Goal: Obtain resource: Obtain resource

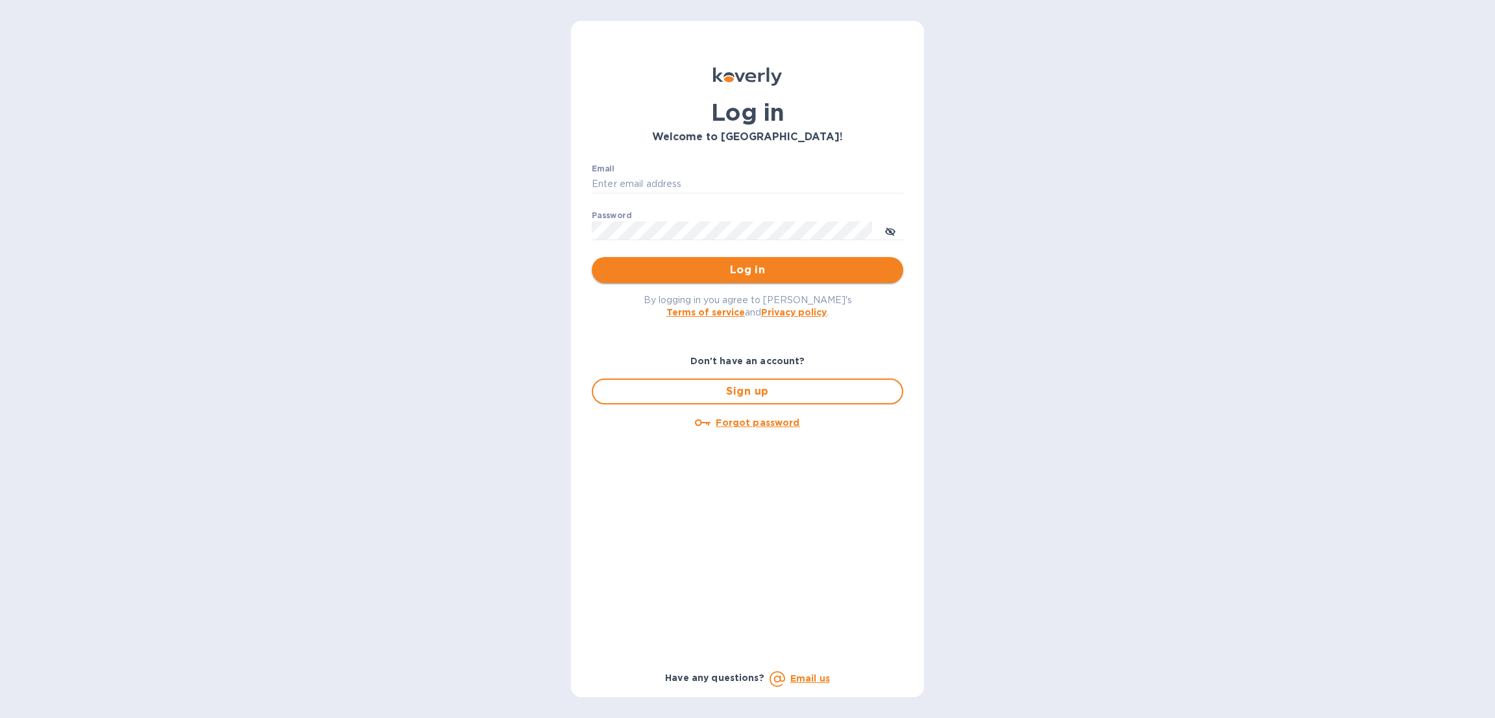
type input "[EMAIL_ADDRESS][DOMAIN_NAME]"
click at [633, 263] on span "Log in" at bounding box center [747, 270] width 291 height 16
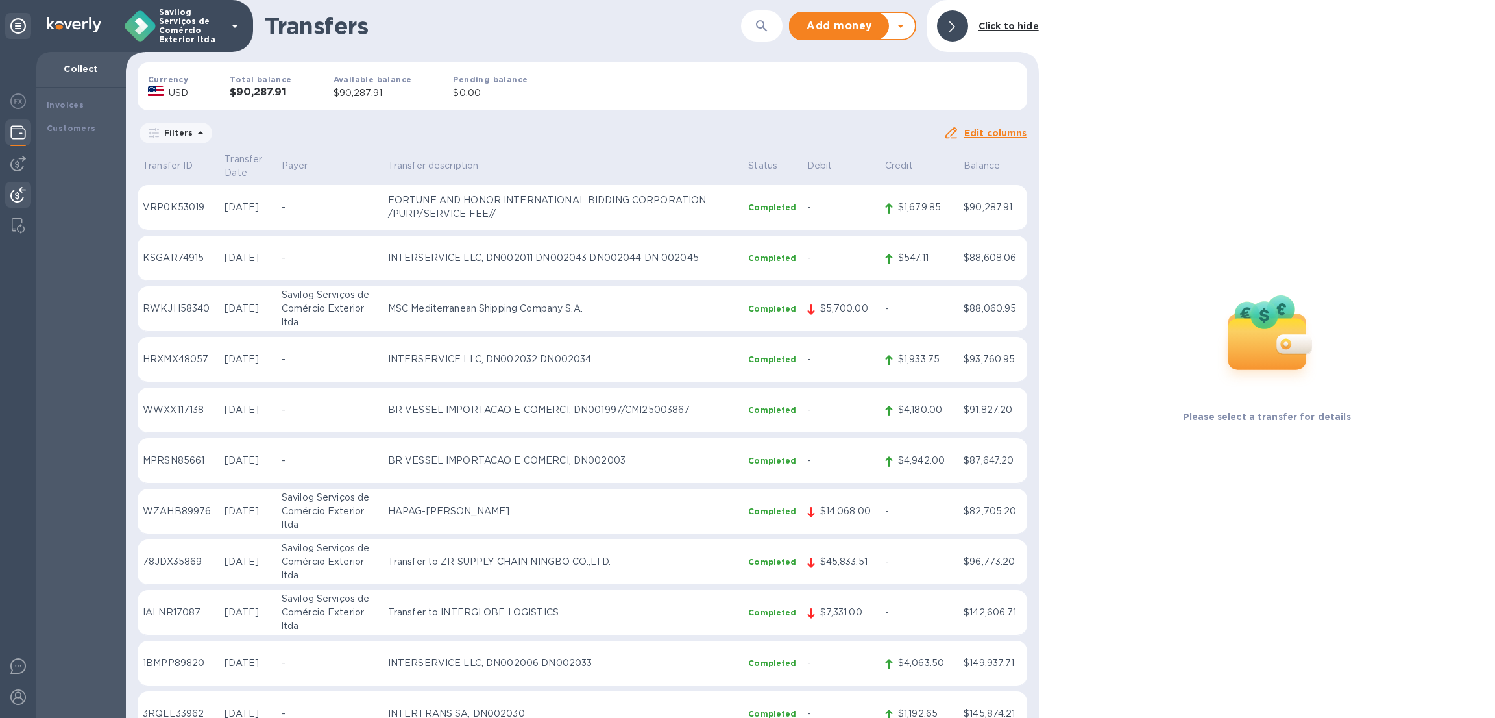
click at [908, 28] on icon at bounding box center [901, 26] width 16 height 16
click at [865, 86] on b "Withdraw money" at bounding box center [853, 86] width 84 height 10
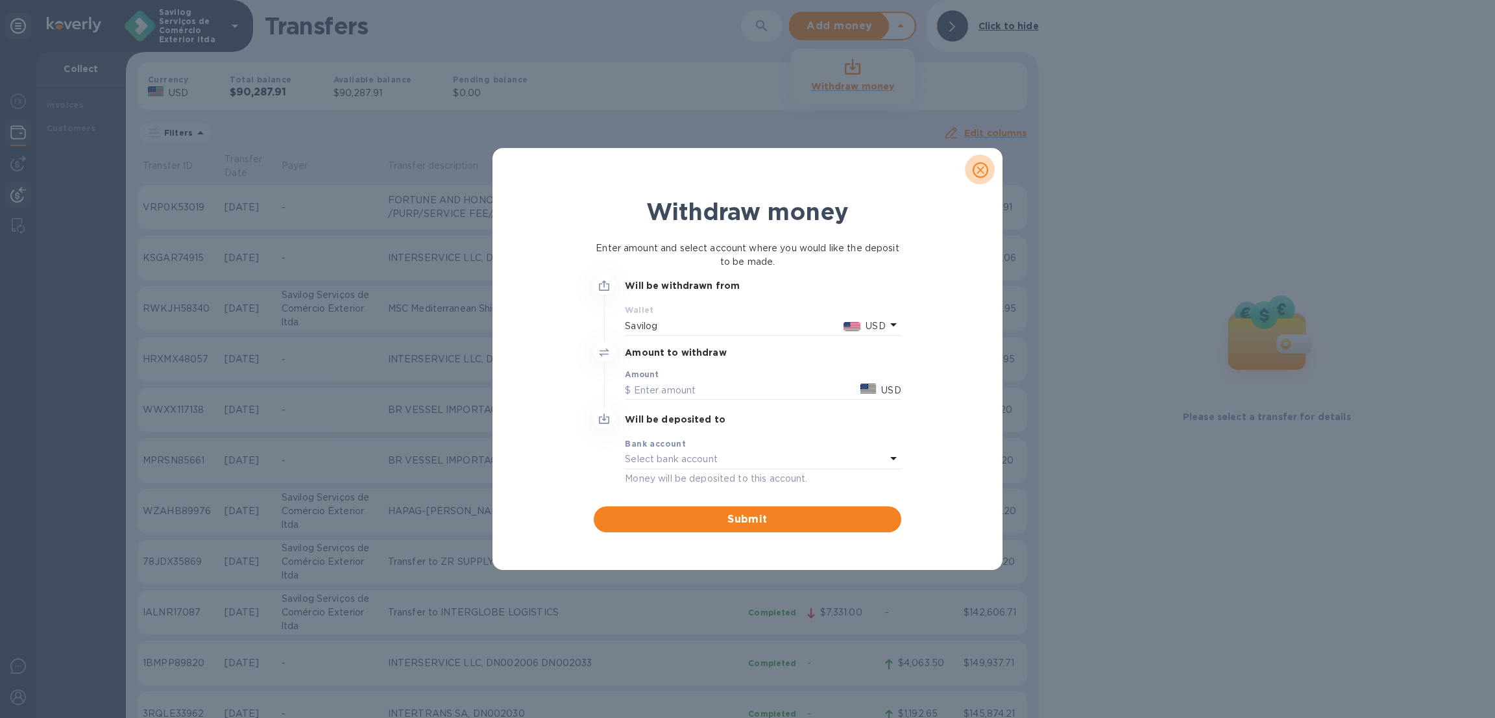
click at [975, 164] on icon "close" at bounding box center [980, 170] width 13 height 13
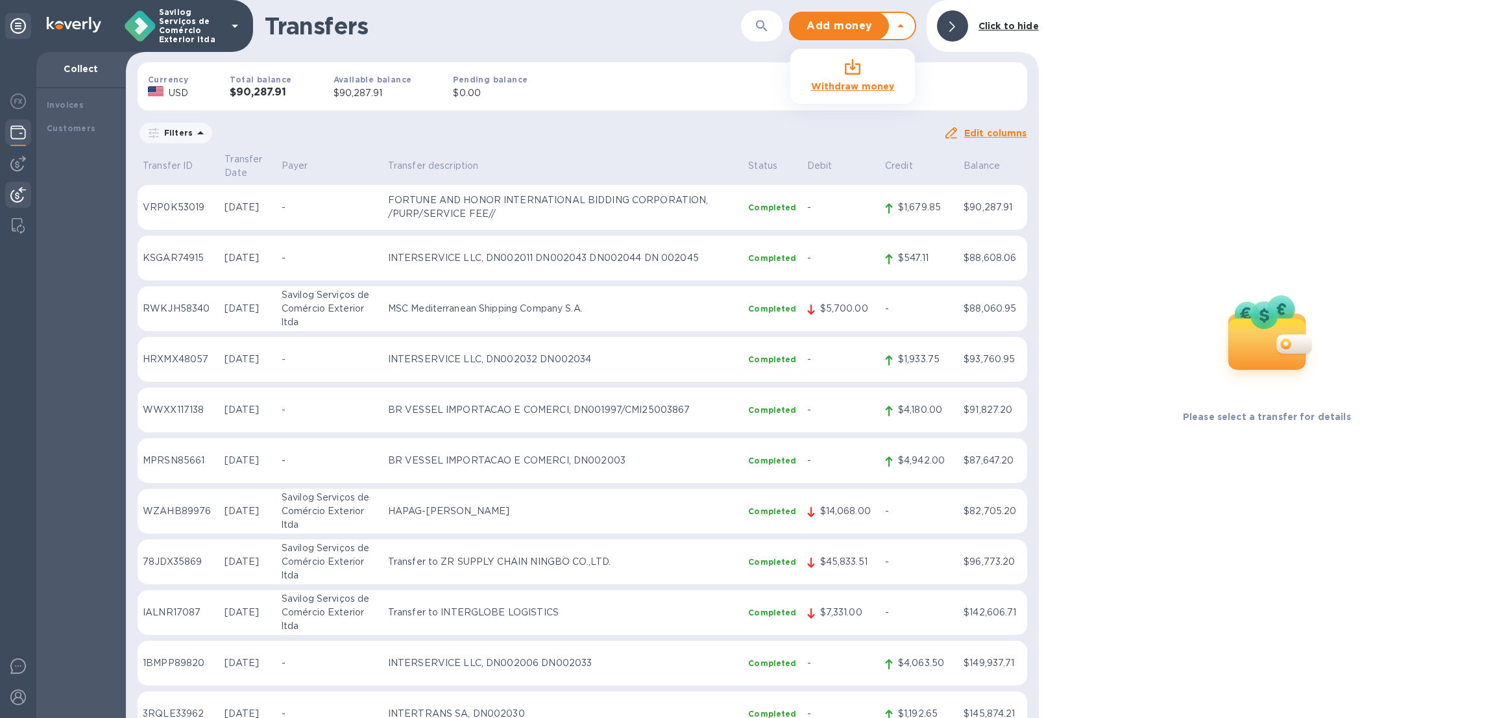
click at [975, 25] on div "Click to hide" at bounding box center [1008, 26] width 71 height 24
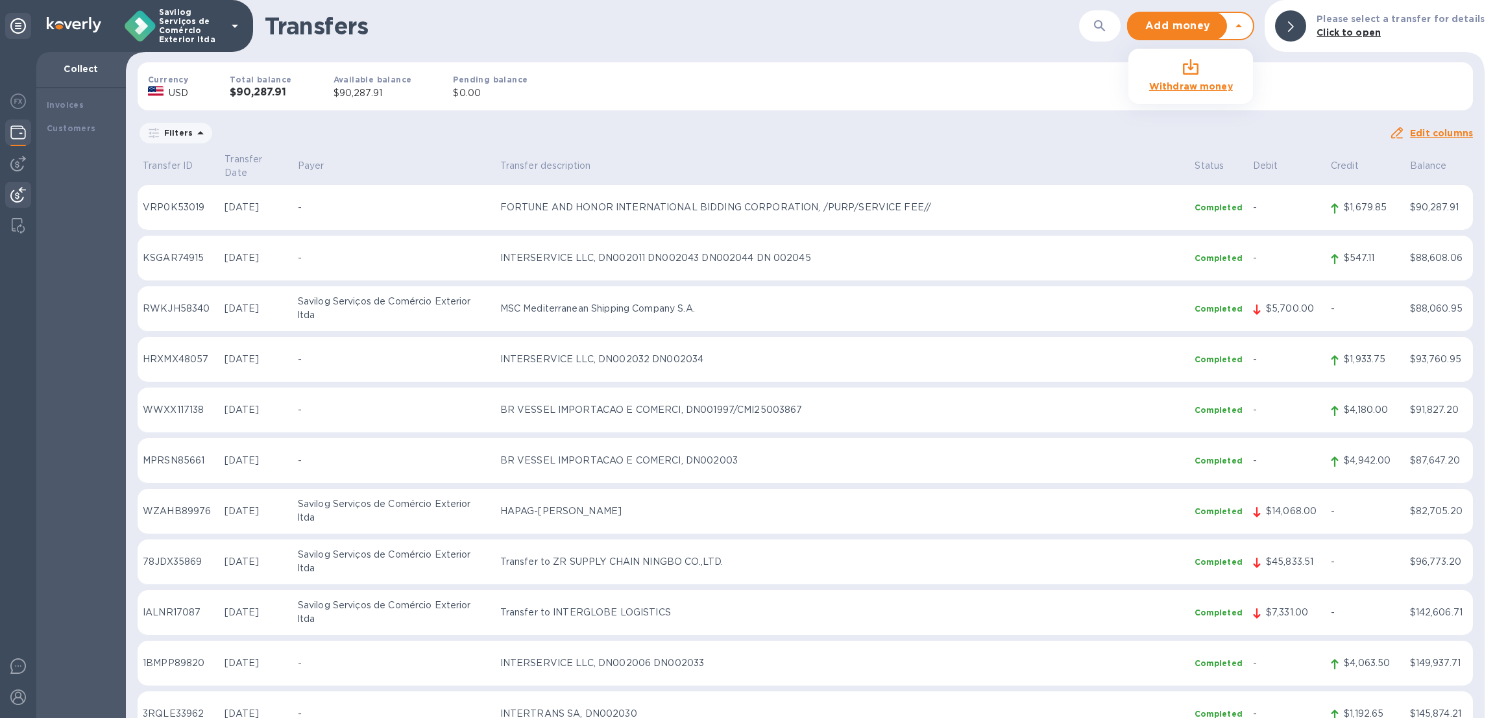
click at [1377, 34] on b "Click to open" at bounding box center [1349, 32] width 64 height 10
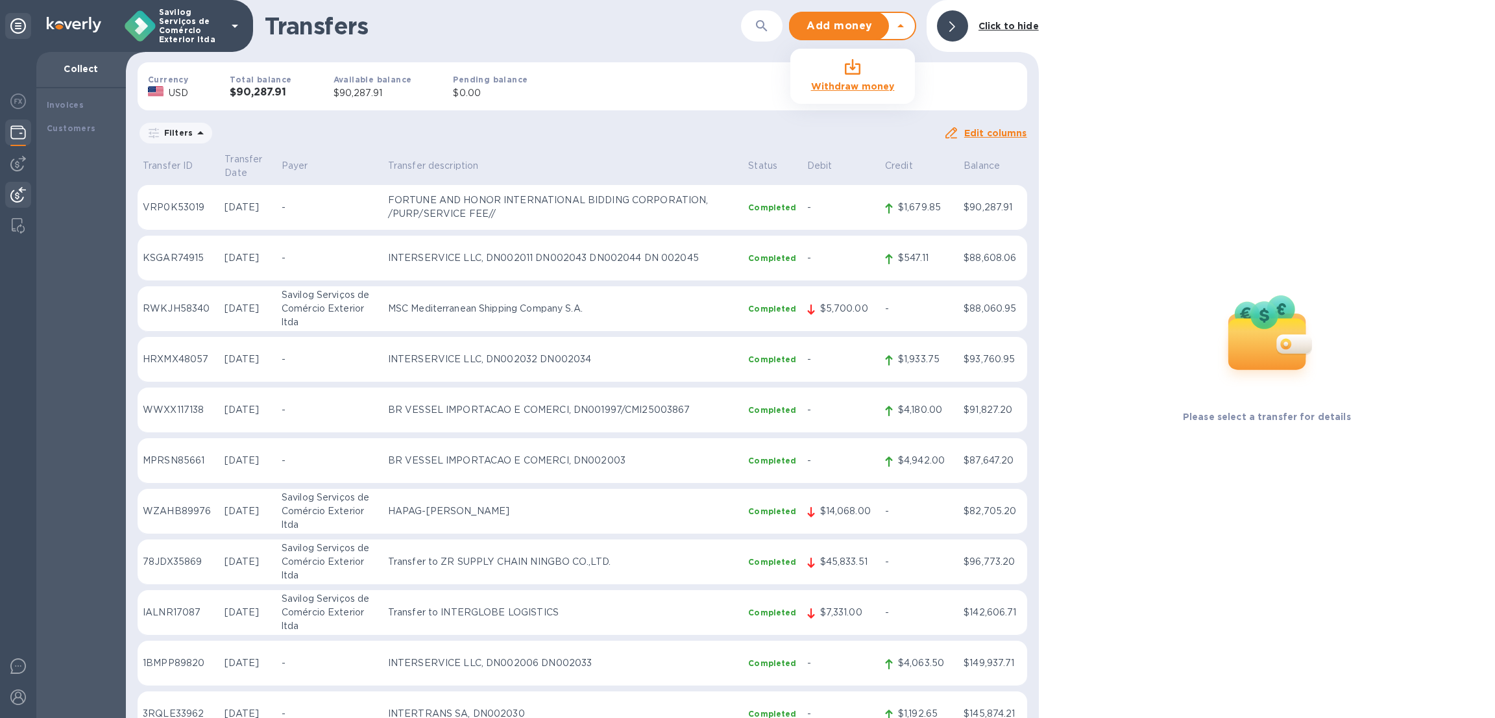
click at [966, 21] on div at bounding box center [952, 25] width 31 height 31
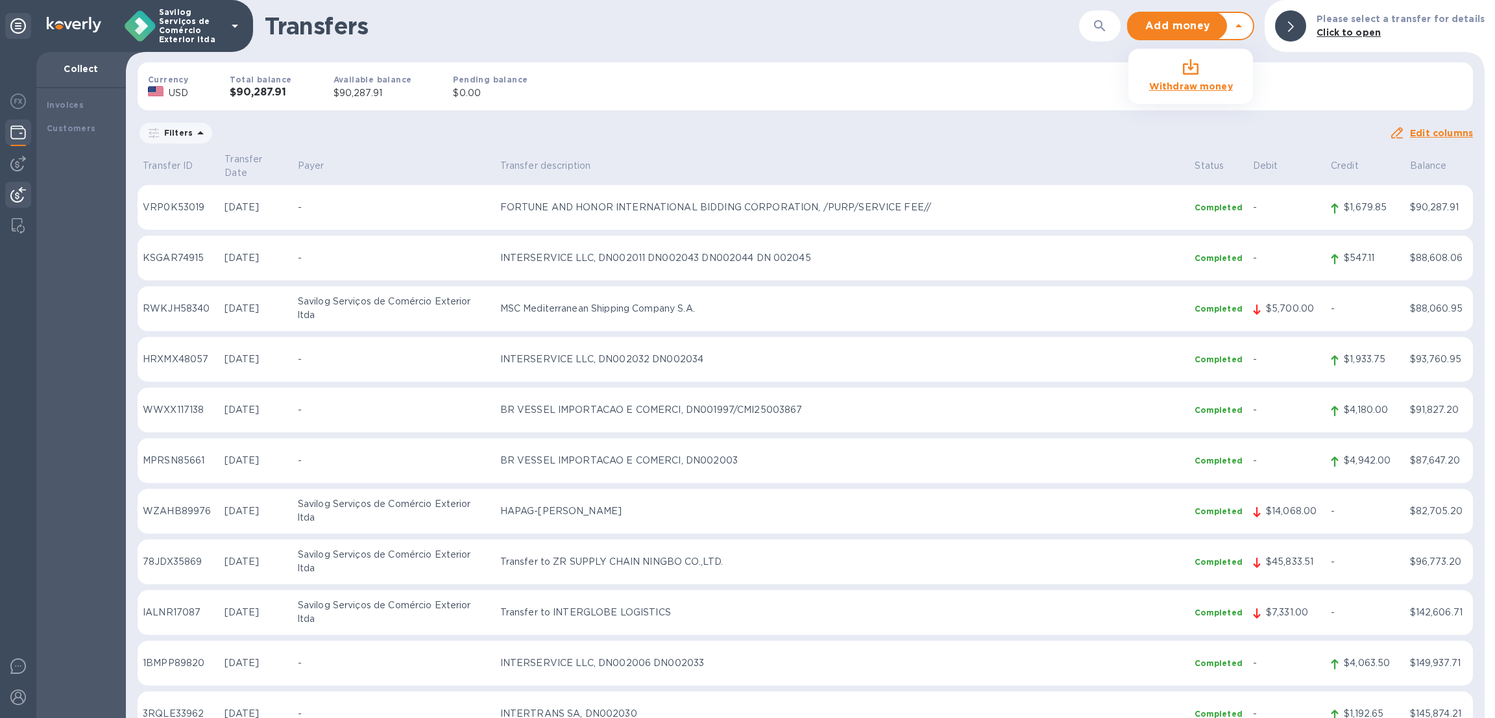
click at [1339, 23] on b "Please select a transfer for details" at bounding box center [1401, 19] width 168 height 10
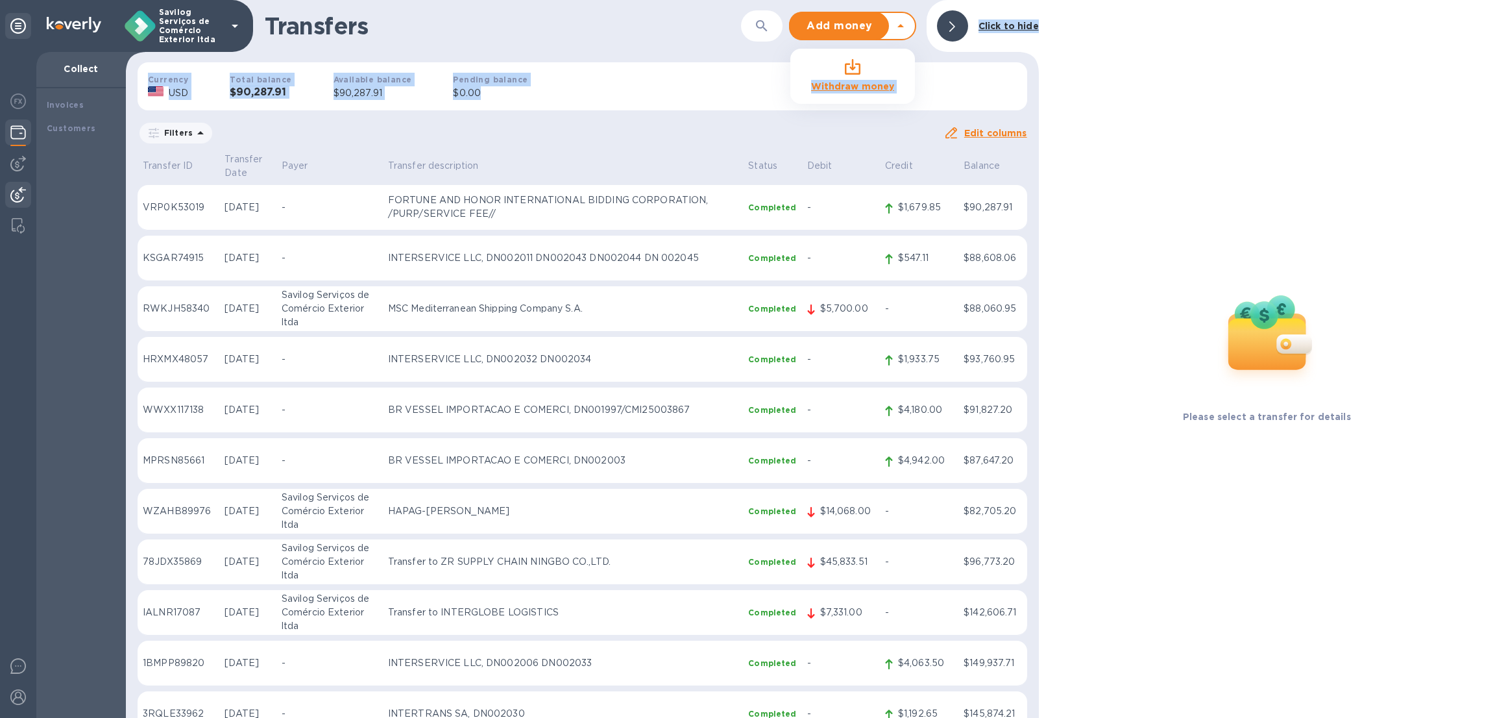
drag, startPoint x: 414, startPoint y: 29, endPoint x: 782, endPoint y: 86, distance: 372.3
click at [782, 86] on div "Transfers ​ Add money Withdraw money Click to hide Currency USD Total balance $…" at bounding box center [582, 359] width 913 height 718
click at [782, 86] on div "Currency USD Total balance $90,287.91 Available balance $90,287.91 Pending bala…" at bounding box center [582, 86] width 910 height 69
click at [895, 82] on b "Withdraw money" at bounding box center [853, 86] width 84 height 10
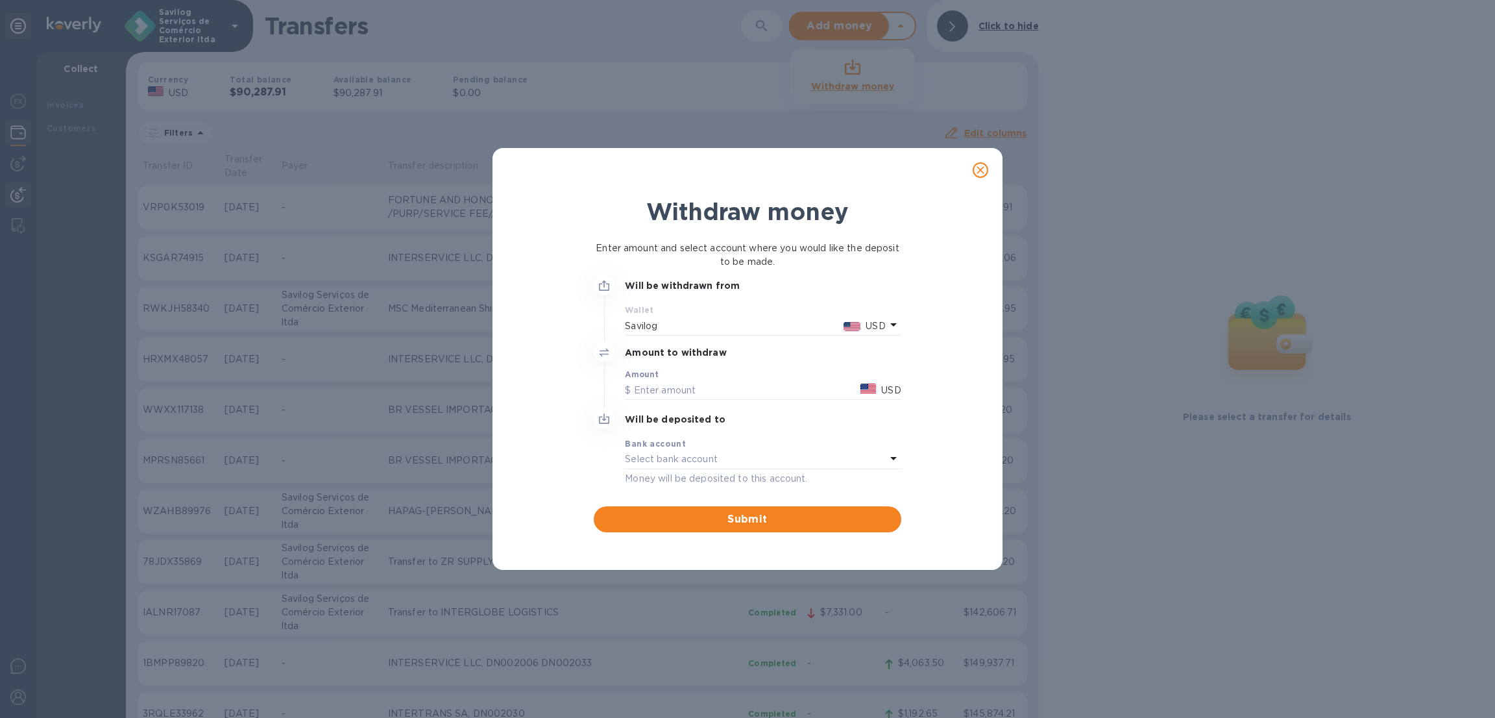
click at [988, 164] on button "close" at bounding box center [980, 169] width 31 height 31
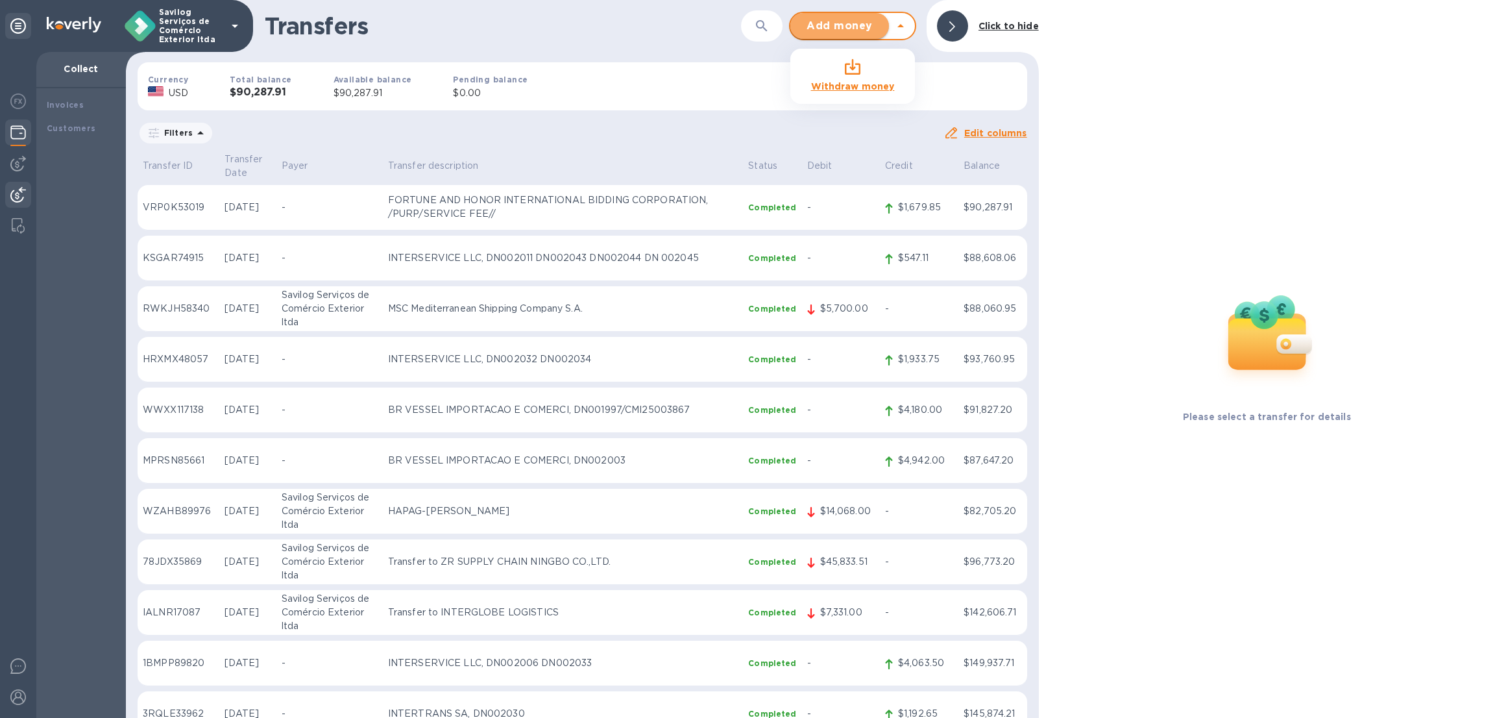
click at [847, 38] on button "Add money" at bounding box center [839, 26] width 99 height 26
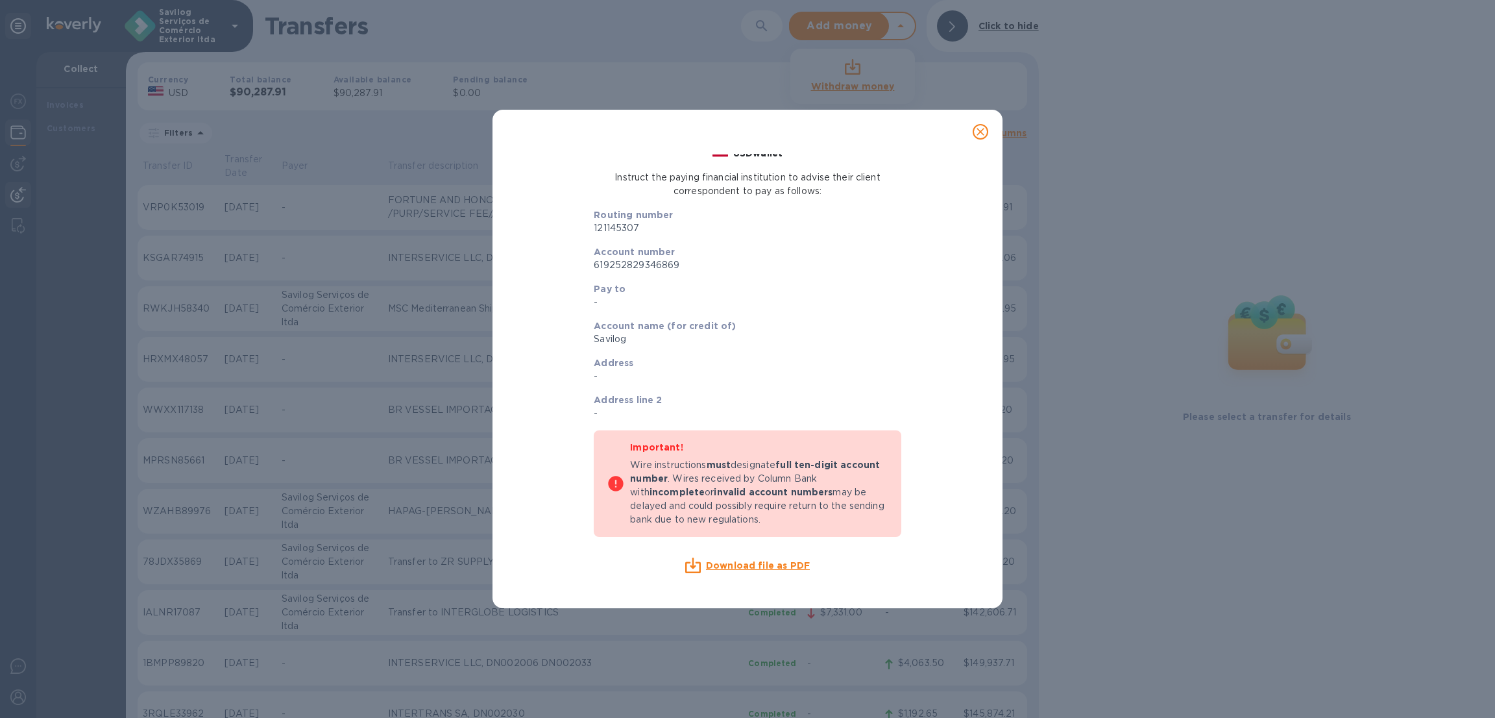
scroll to position [58, 0]
click at [777, 566] on u "Download file as PDF" at bounding box center [758, 564] width 104 height 10
click at [744, 568] on u "Download file as PDF" at bounding box center [758, 564] width 104 height 10
click at [777, 566] on u "Download file as PDF" at bounding box center [758, 564] width 104 height 10
click at [754, 574] on div "Download file as PDF" at bounding box center [747, 564] width 317 height 26
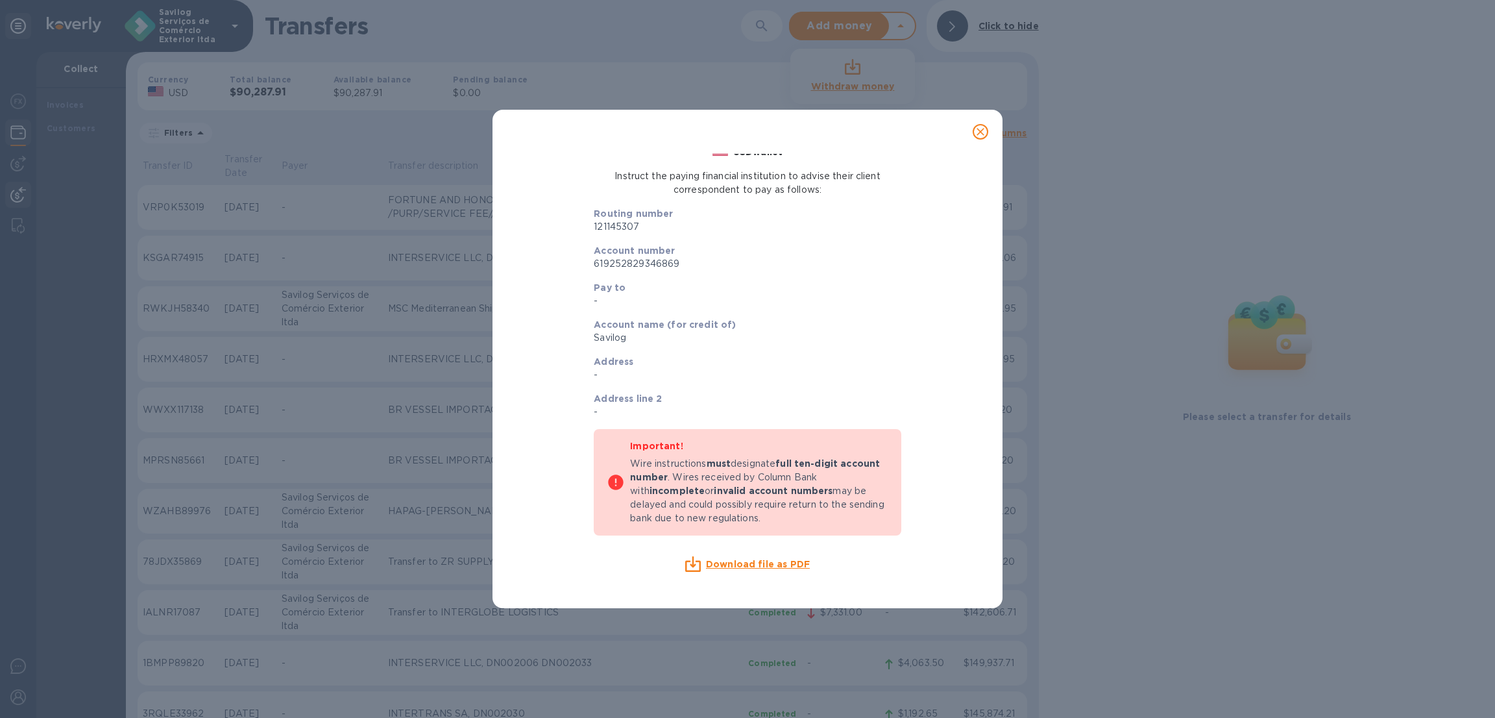
click at [745, 566] on u "Download file as PDF" at bounding box center [758, 564] width 104 height 10
click at [690, 565] on icon at bounding box center [693, 564] width 16 height 16
click at [757, 565] on u "Download file as PDF" at bounding box center [758, 564] width 104 height 10
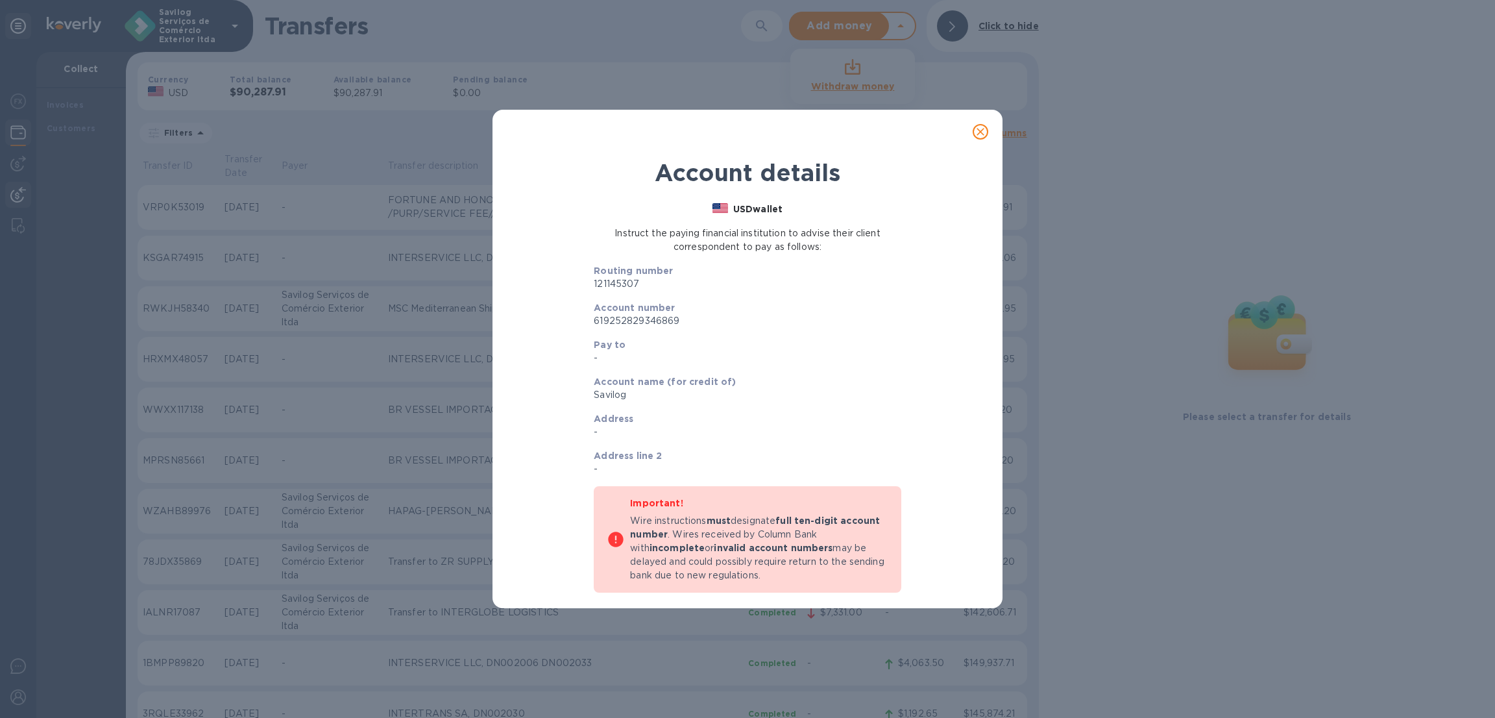
scroll to position [0, 0]
click at [626, 332] on div "Account number 619252829346869" at bounding box center [747, 315] width 317 height 37
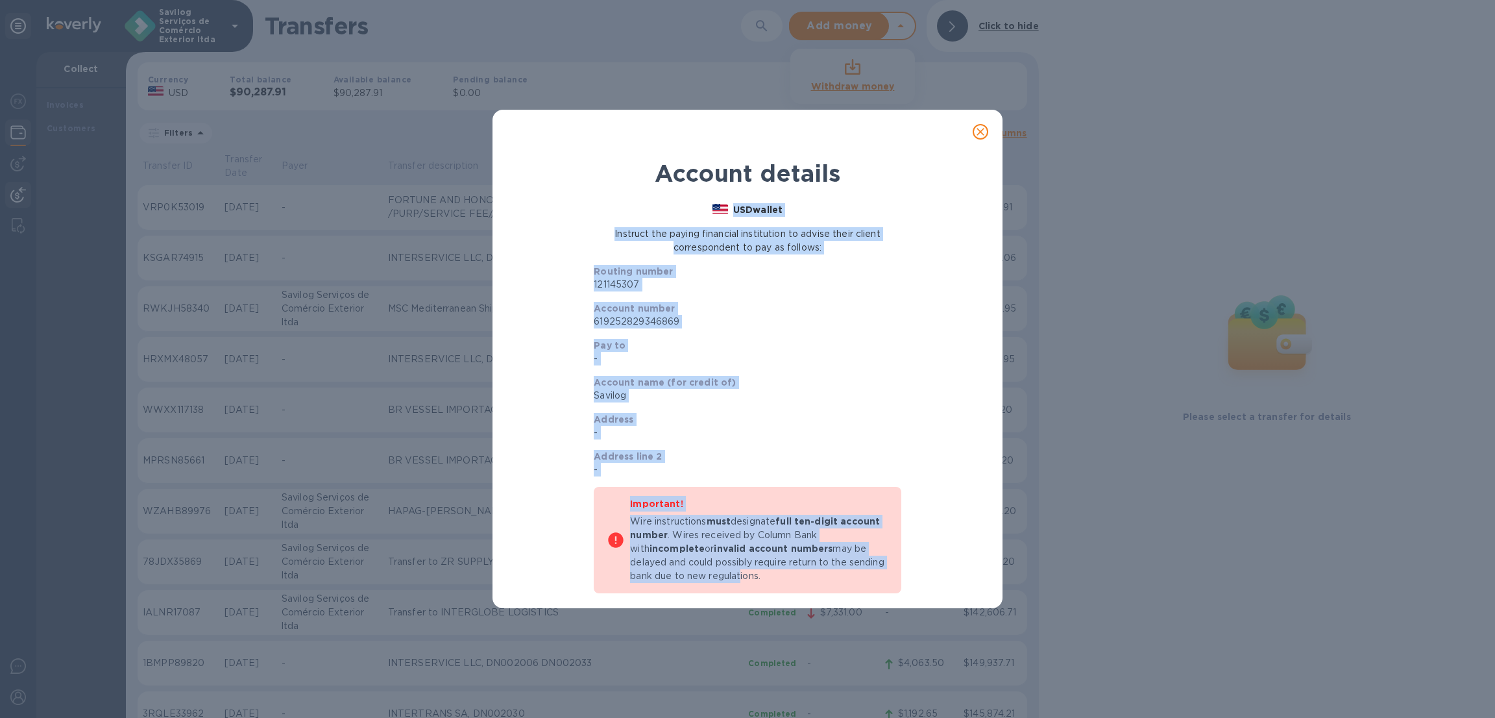
drag, startPoint x: 656, startPoint y: 210, endPoint x: 774, endPoint y: 580, distance: 388.3
click at [774, 580] on div "USD wallet Instruct the paying financial institution to advise their client cor…" at bounding box center [747, 416] width 317 height 437
click at [792, 376] on p "Account name (for credit of)" at bounding box center [747, 382] width 307 height 13
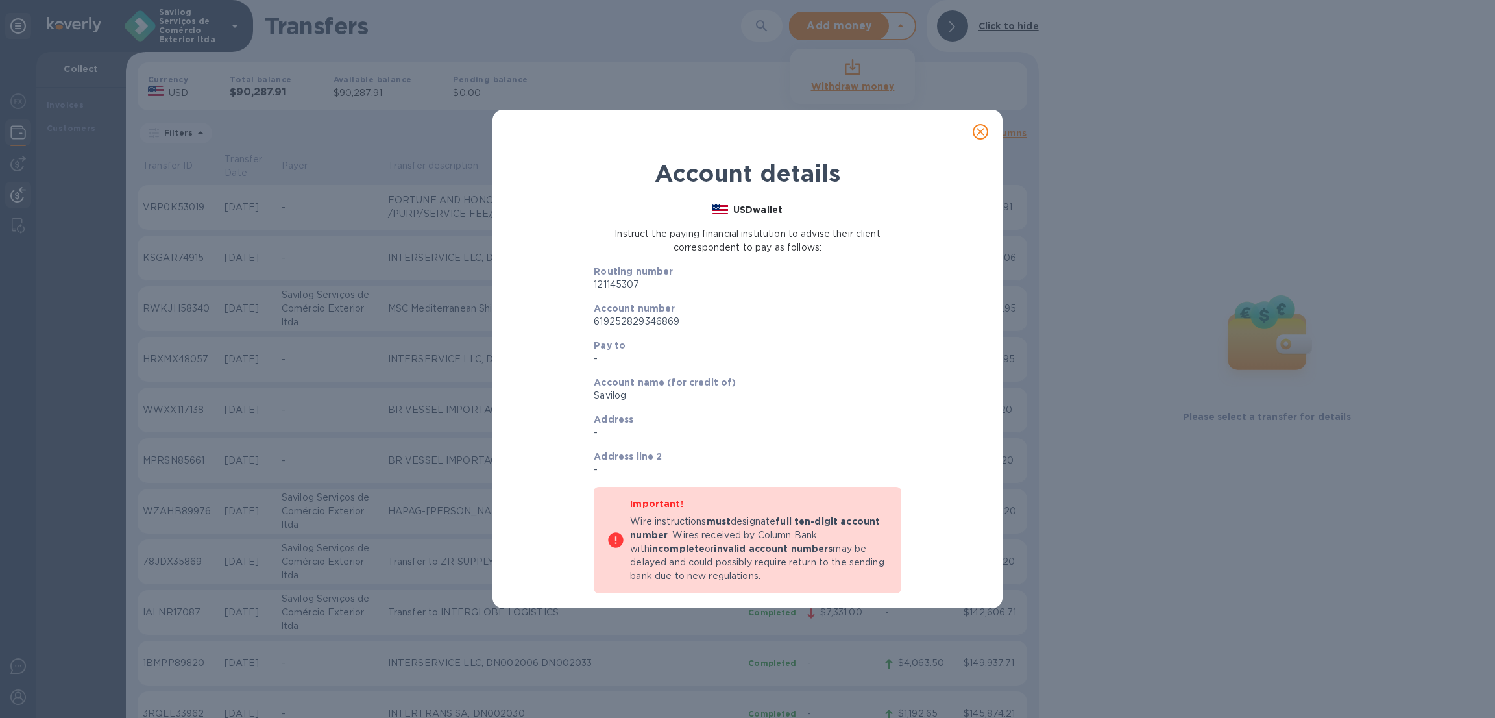
scroll to position [58, 0]
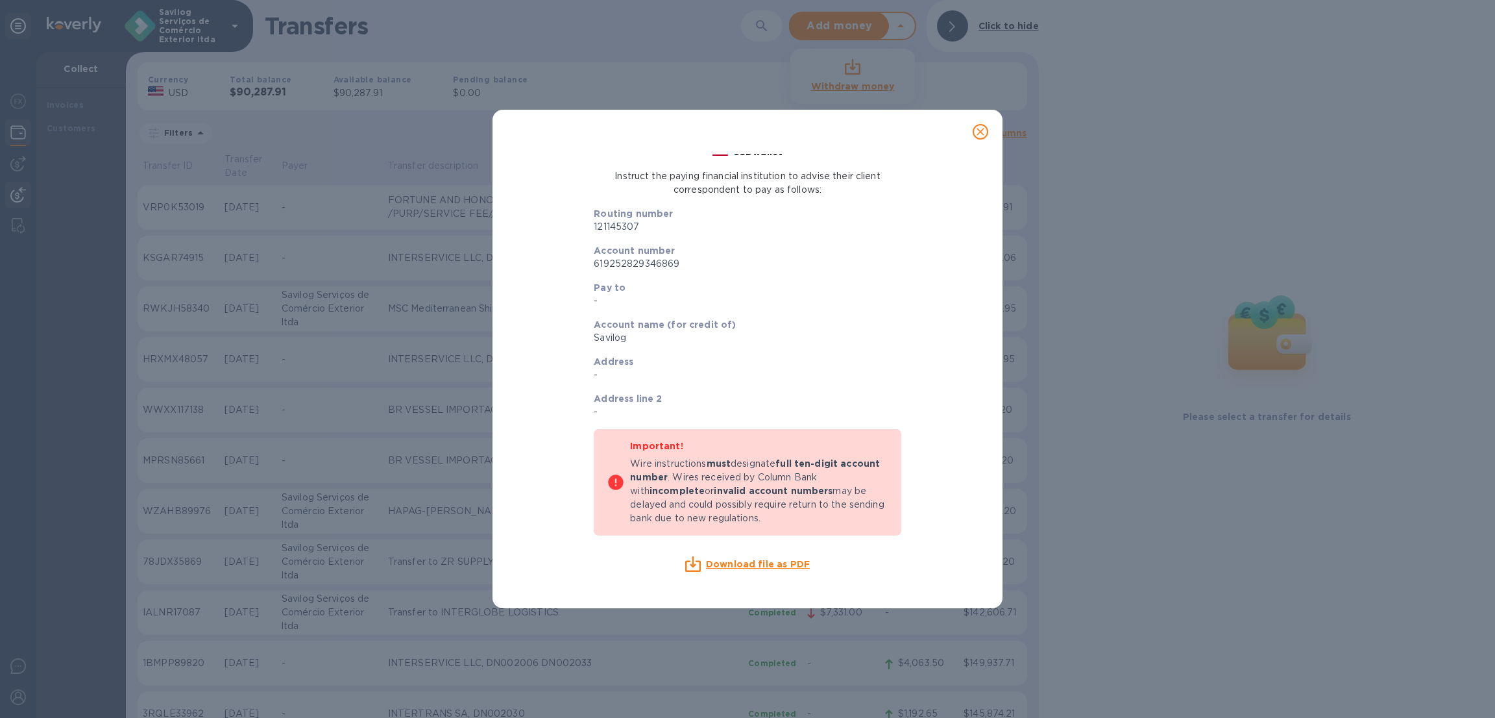
click at [785, 544] on div "USD wallet Instruct the paying financial institution to advise their client cor…" at bounding box center [747, 358] width 317 height 437
click at [718, 577] on div "Account details USD wallet Instruct the paying financial institution to advise …" at bounding box center [747, 381] width 510 height 454
click at [694, 568] on icon at bounding box center [693, 564] width 16 height 16
click at [687, 563] on icon at bounding box center [693, 564] width 16 height 16
click at [755, 568] on u "Download file as PDF" at bounding box center [758, 564] width 104 height 10
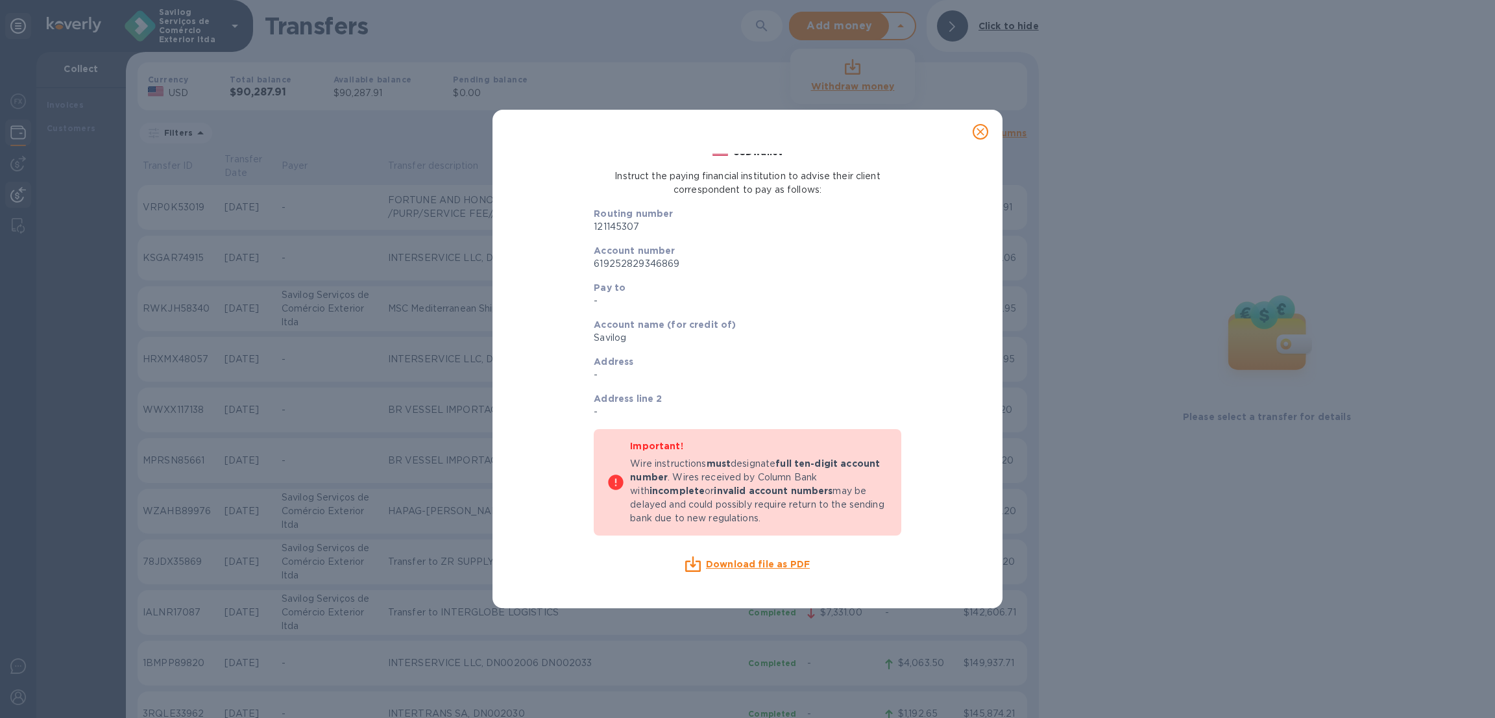
click at [755, 568] on u "Download file as PDF" at bounding box center [758, 564] width 104 height 10
drag, startPoint x: 755, startPoint y: 568, endPoint x: 762, endPoint y: 565, distance: 7.8
click at [757, 568] on u "Download file as PDF" at bounding box center [758, 564] width 104 height 10
click at [746, 546] on div "USD wallet Instruct the paying financial institution to advise their client cor…" at bounding box center [747, 358] width 317 height 437
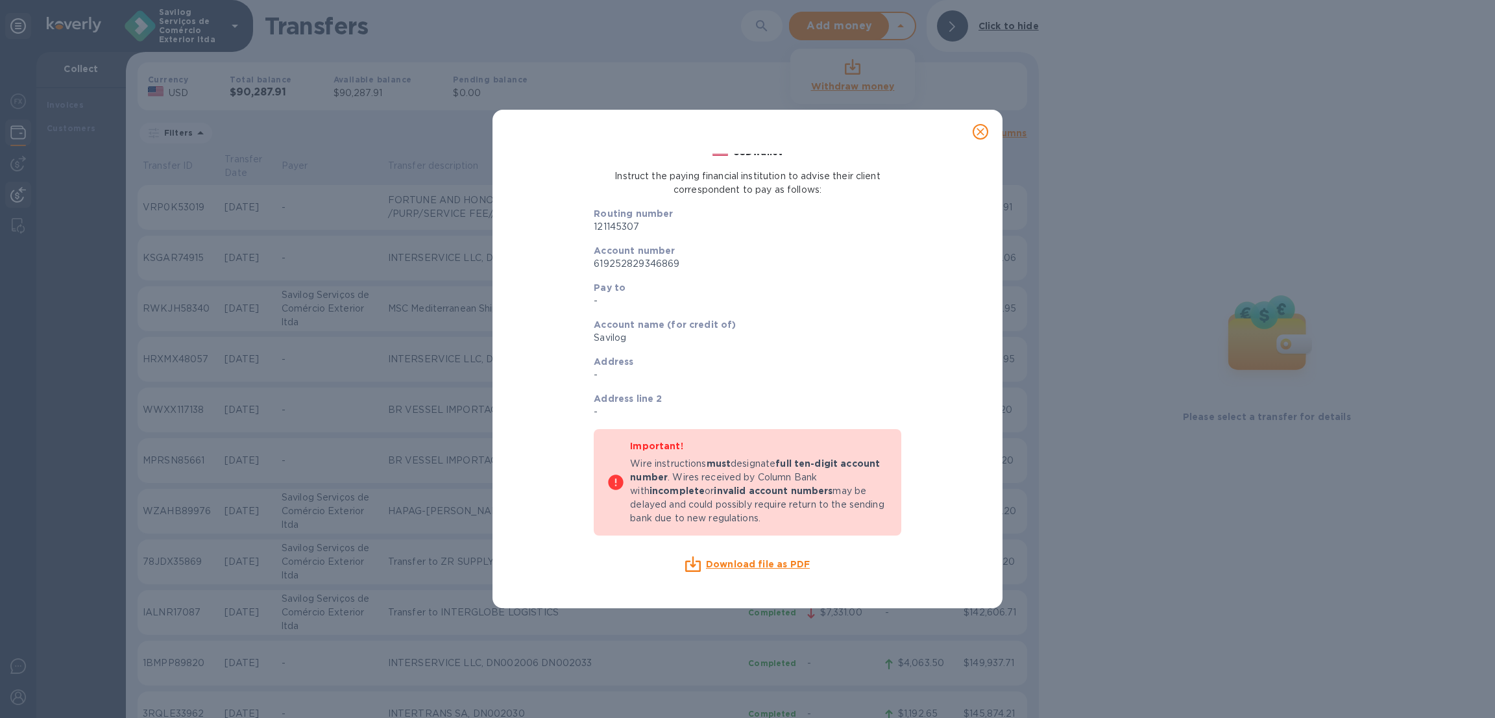
click at [747, 551] on div "Download file as PDF" at bounding box center [747, 564] width 317 height 26
click at [746, 553] on div "Download file as PDF" at bounding box center [747, 564] width 317 height 26
click at [741, 559] on u "Download file as PDF" at bounding box center [758, 564] width 104 height 10
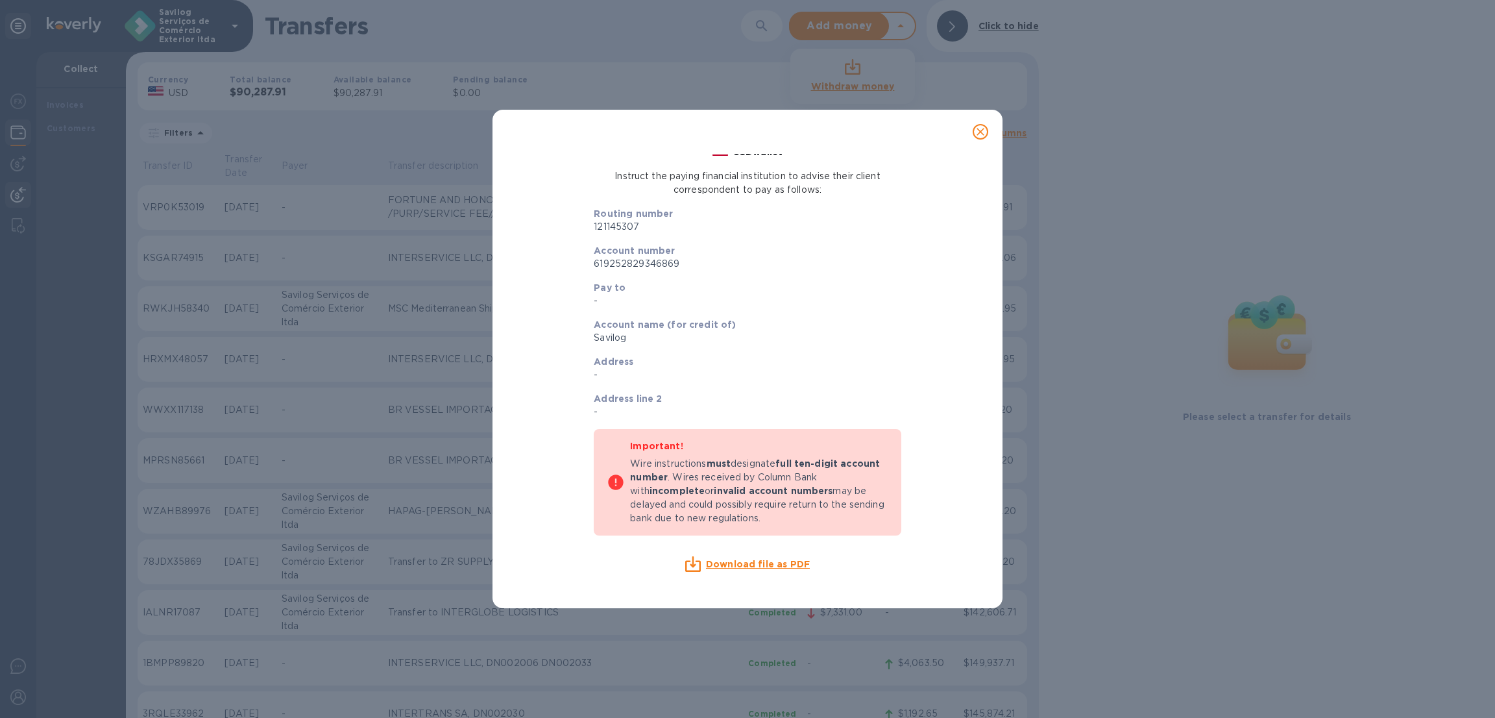
click at [741, 559] on u "Download file as PDF" at bounding box center [758, 564] width 104 height 10
click at [743, 569] on div "Download file as PDF" at bounding box center [747, 564] width 307 height 16
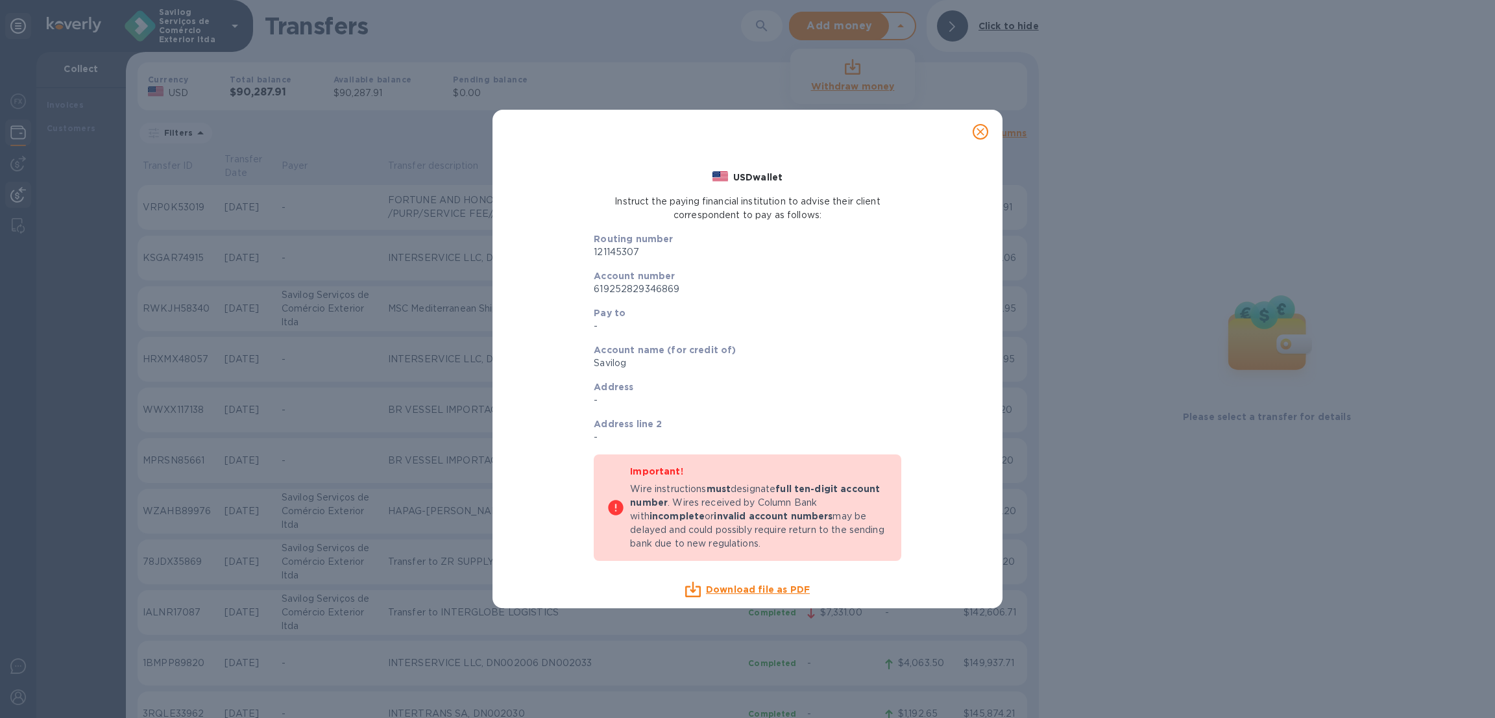
scroll to position [0, 0]
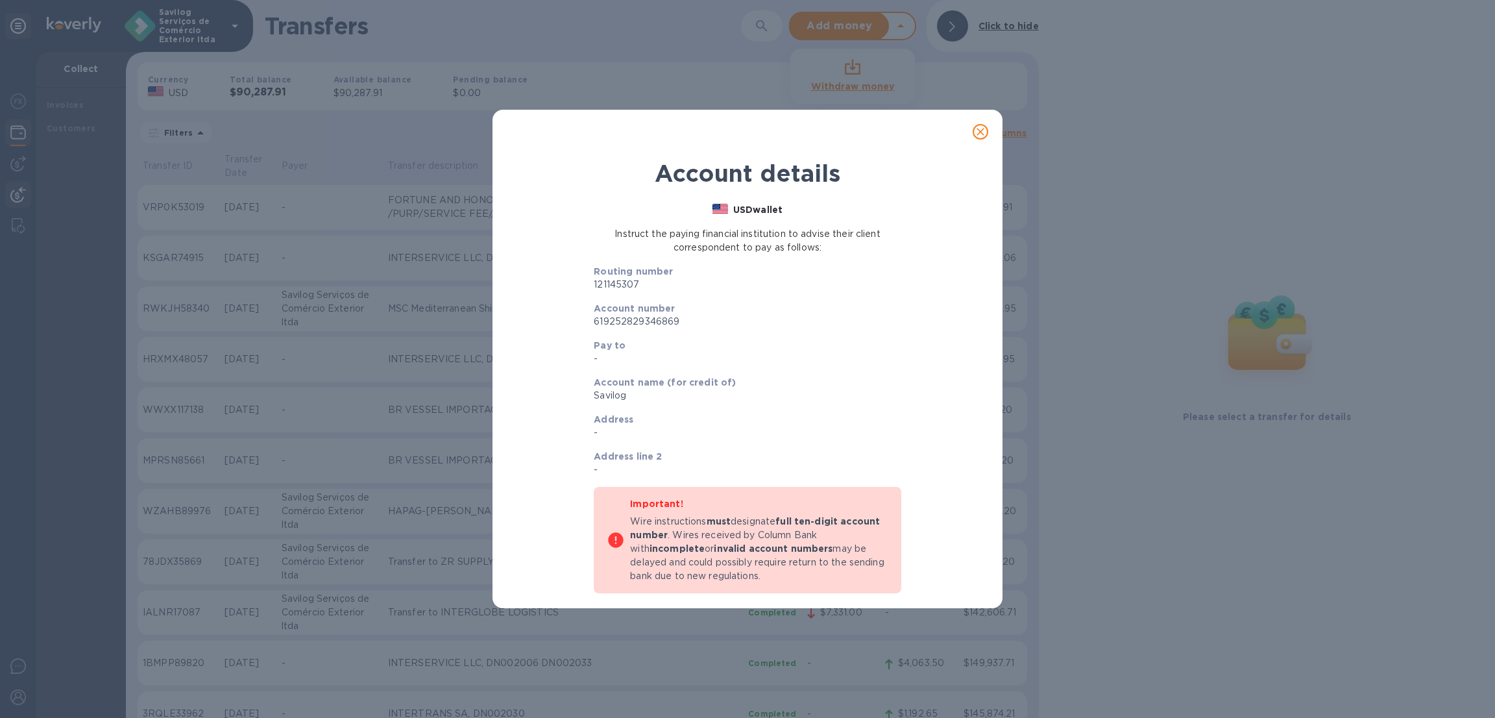
click at [766, 520] on p "Wire instructions must designate full ten-digit account number . Wires received…" at bounding box center [759, 549] width 258 height 68
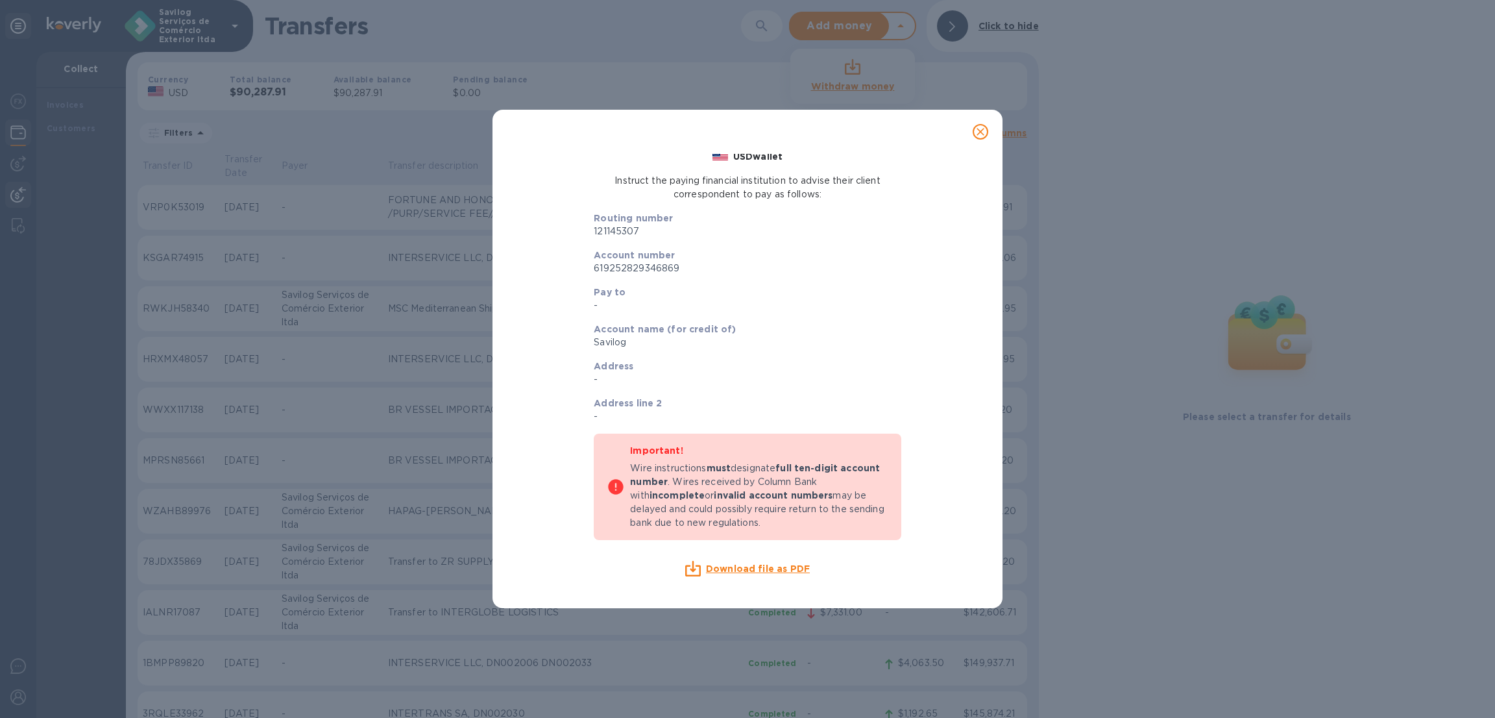
scroll to position [58, 0]
click at [718, 551] on div "Download file as PDF" at bounding box center [747, 564] width 317 height 26
click at [718, 559] on u "Download file as PDF" at bounding box center [758, 564] width 104 height 10
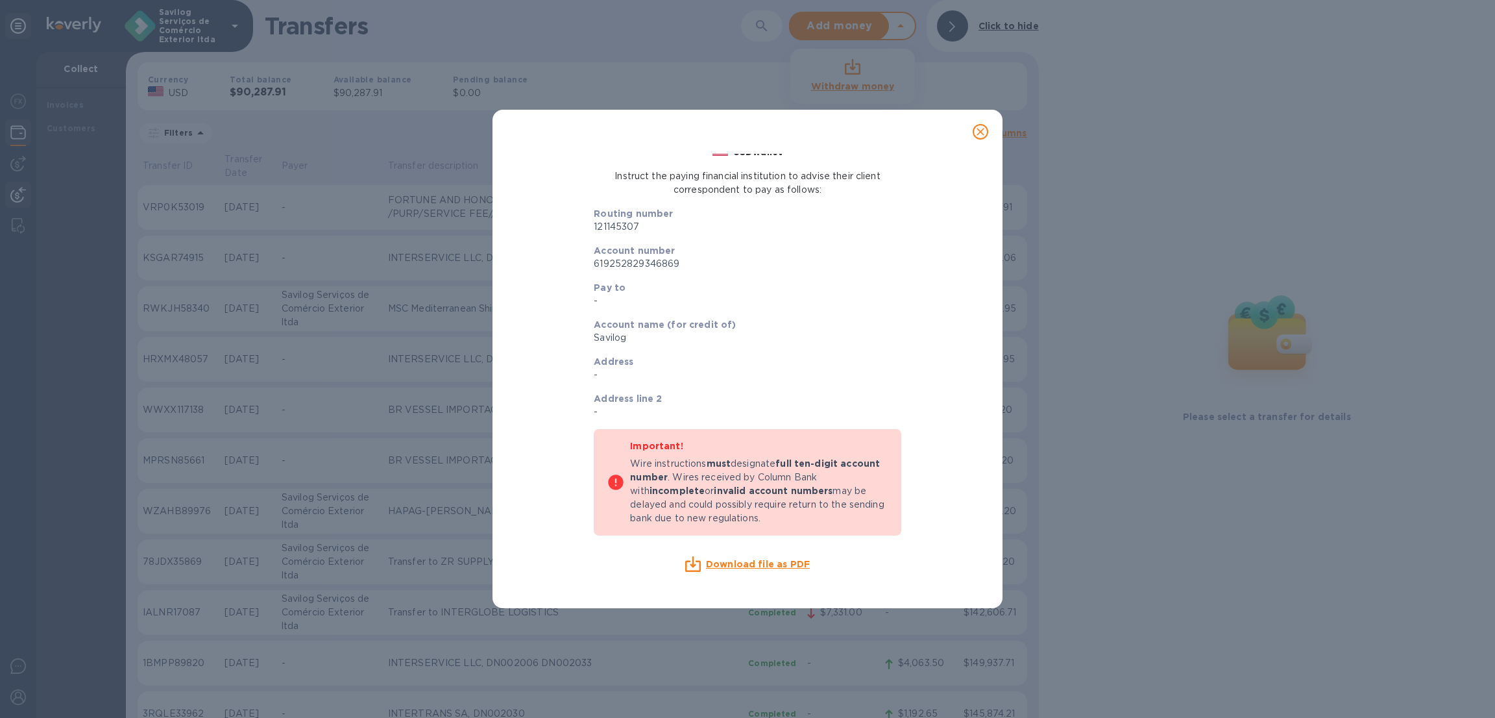
click at [718, 559] on u "Download file as PDF" at bounding box center [758, 564] width 104 height 10
drag, startPoint x: 984, startPoint y: 142, endPoint x: 375, endPoint y: 6, distance: 624.3
click at [984, 142] on button "close" at bounding box center [980, 131] width 31 height 31
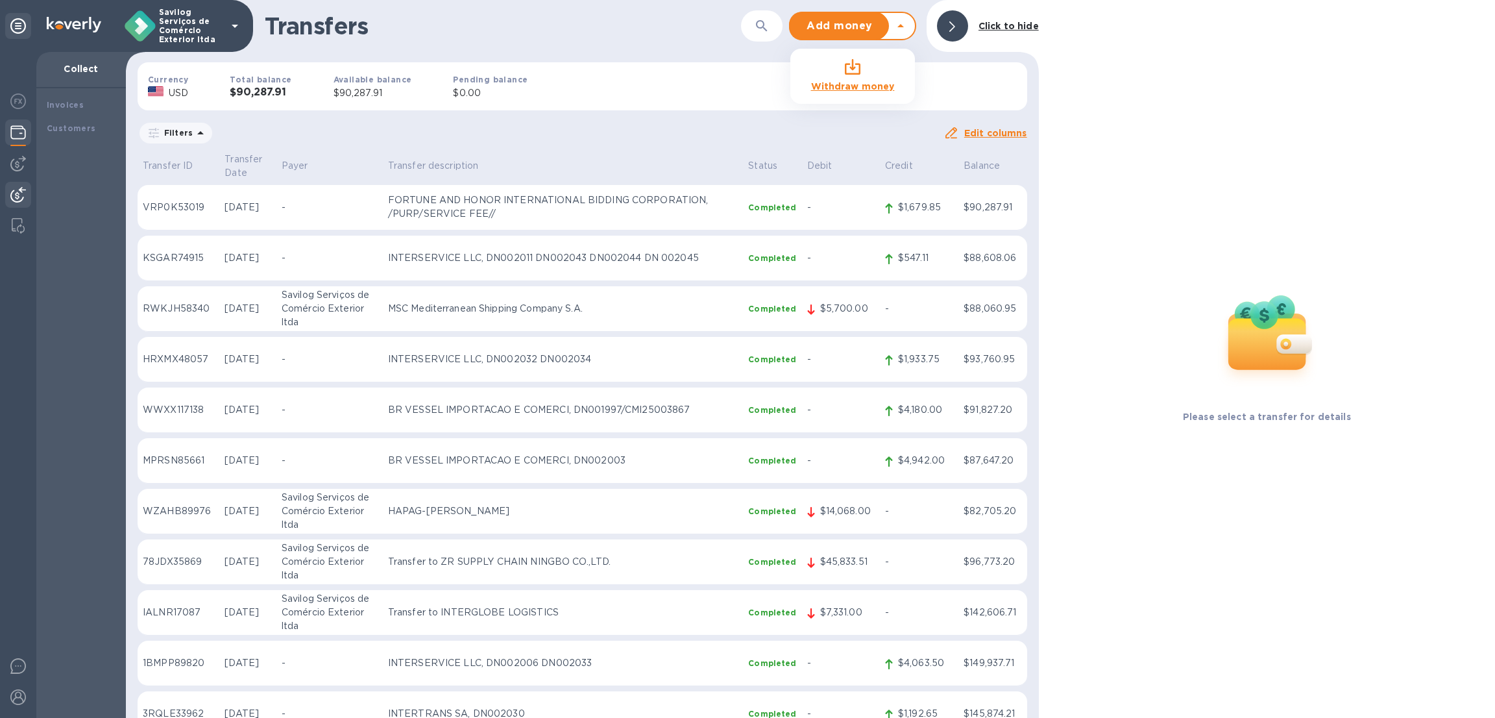
scroll to position [18, 0]
